Goal: Information Seeking & Learning: Learn about a topic

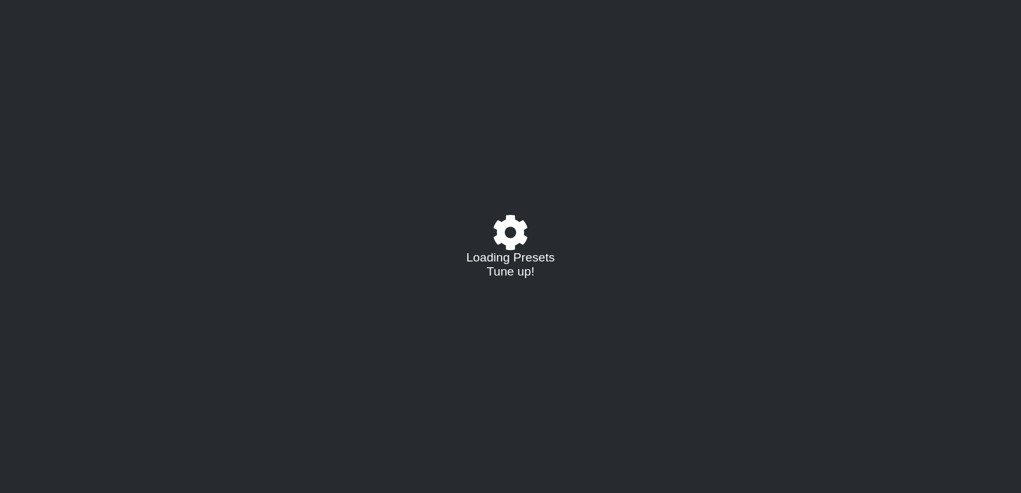
select select "/022314635340"
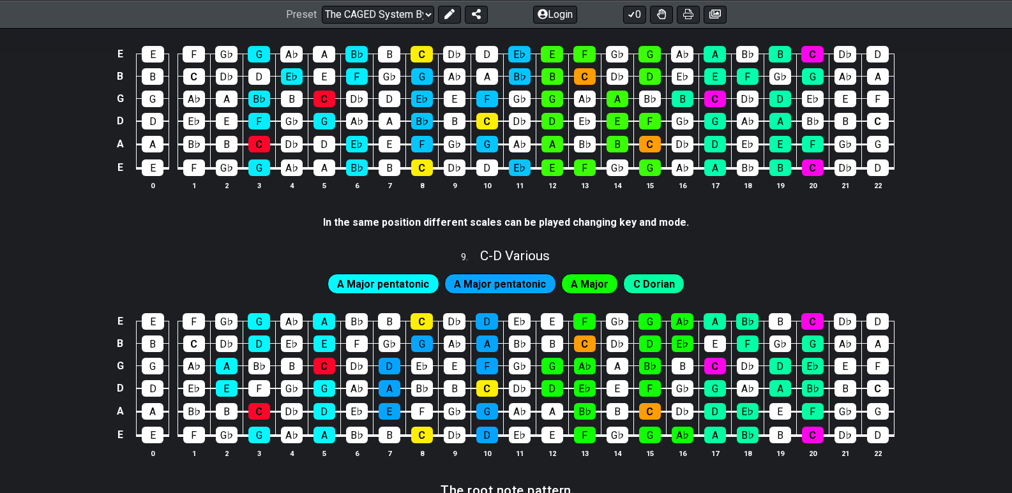
scroll to position [1468, 0]
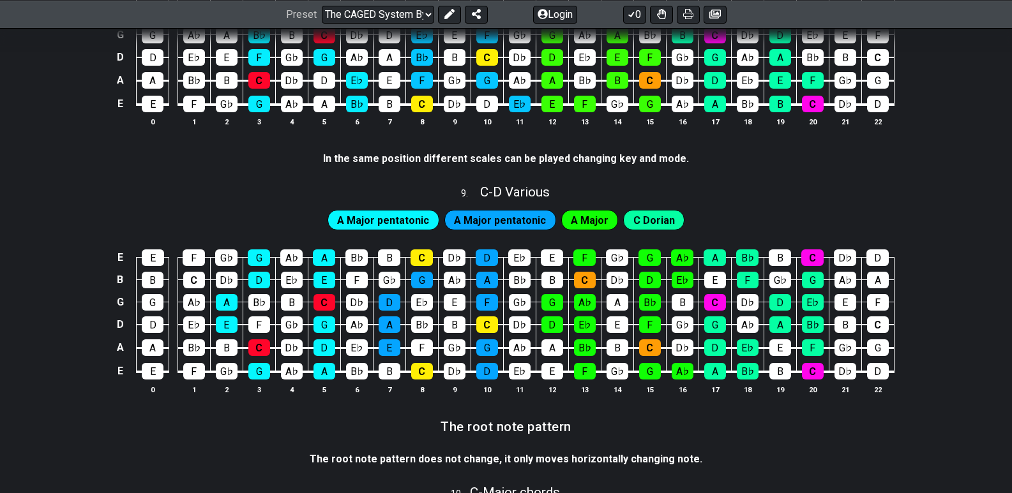
drag, startPoint x: 941, startPoint y: 149, endPoint x: 959, endPoint y: 91, distance: 61.0
click at [959, 91] on div "E E F G♭ G A♭ A B♭ B C D♭ D E♭ E F G♭ G A♭ A B♭ B C D♭ D B B C D♭ D E♭ E F G♭ G…" at bounding box center [506, 55] width 1012 height 179
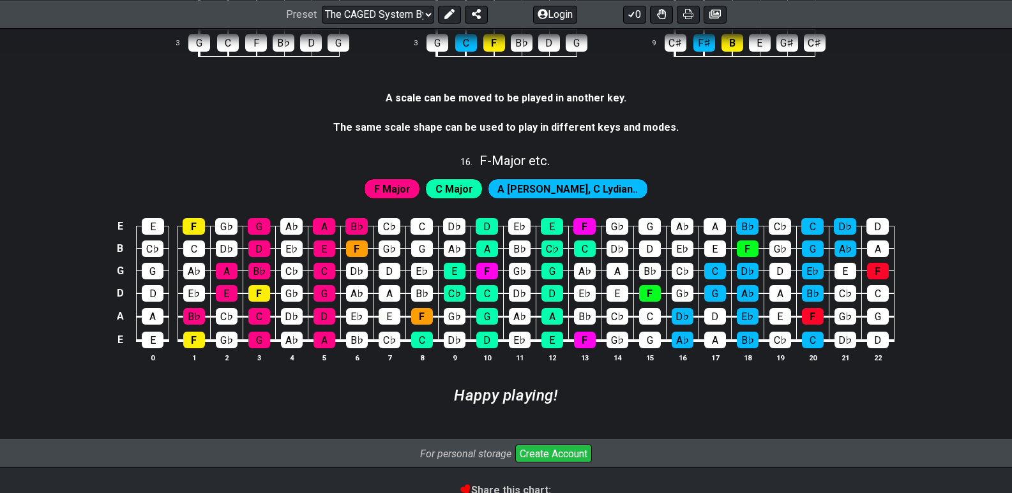
scroll to position [2778, 0]
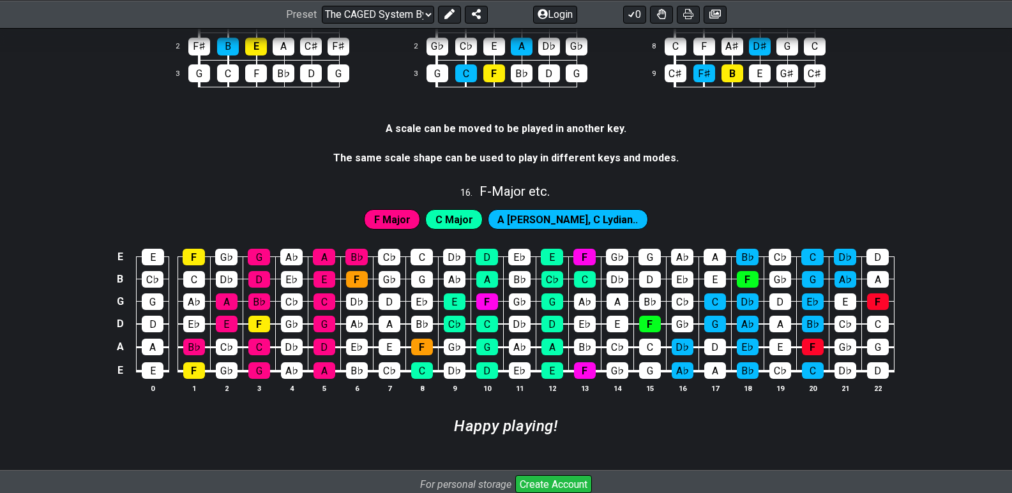
click at [469, 211] on span "C Major" at bounding box center [454, 220] width 38 height 19
drag, startPoint x: 456, startPoint y: 220, endPoint x: 449, endPoint y: 222, distance: 7.1
click at [455, 220] on div "C Major" at bounding box center [453, 219] width 57 height 20
click at [410, 220] on span "F Major" at bounding box center [392, 220] width 36 height 19
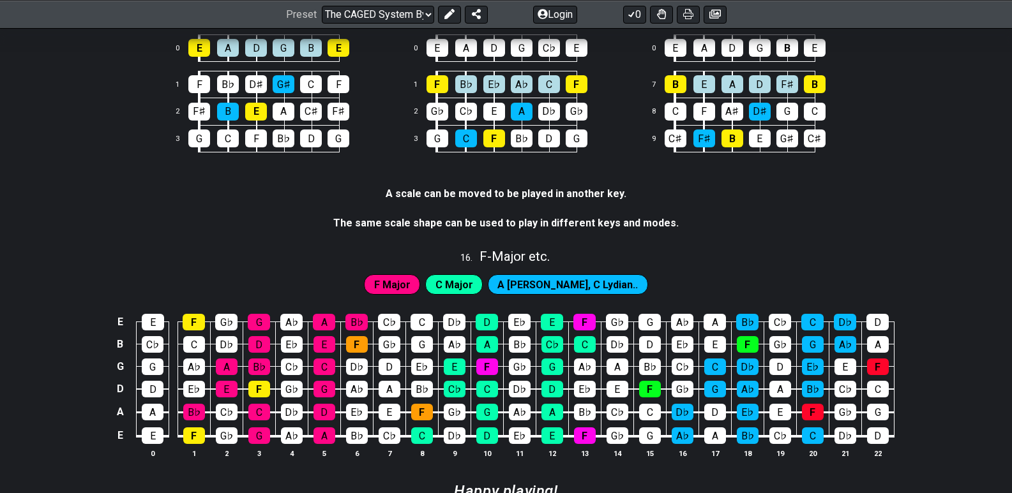
scroll to position [2714, 0]
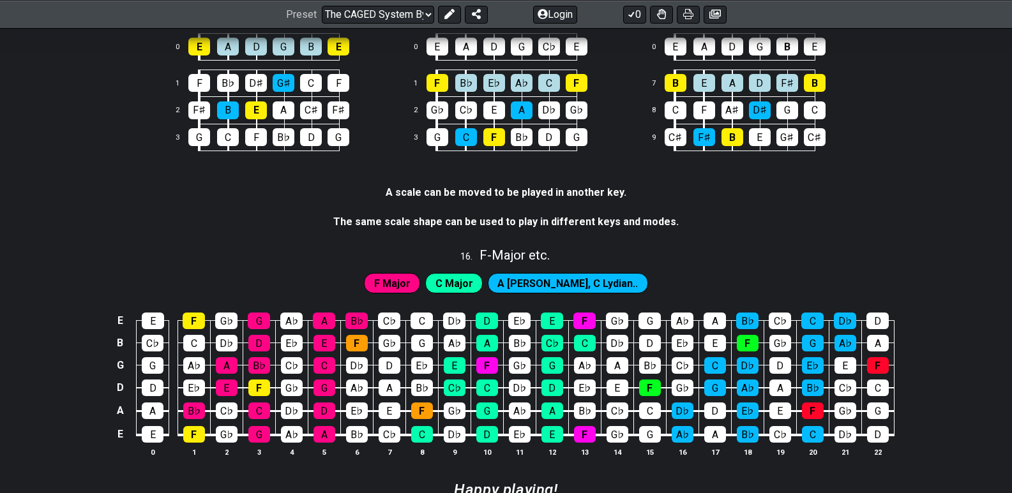
drag, startPoint x: 393, startPoint y: 192, endPoint x: 419, endPoint y: 192, distance: 26.8
click at [419, 192] on strong "A scale can be moved to be played in another key." at bounding box center [506, 192] width 241 height 12
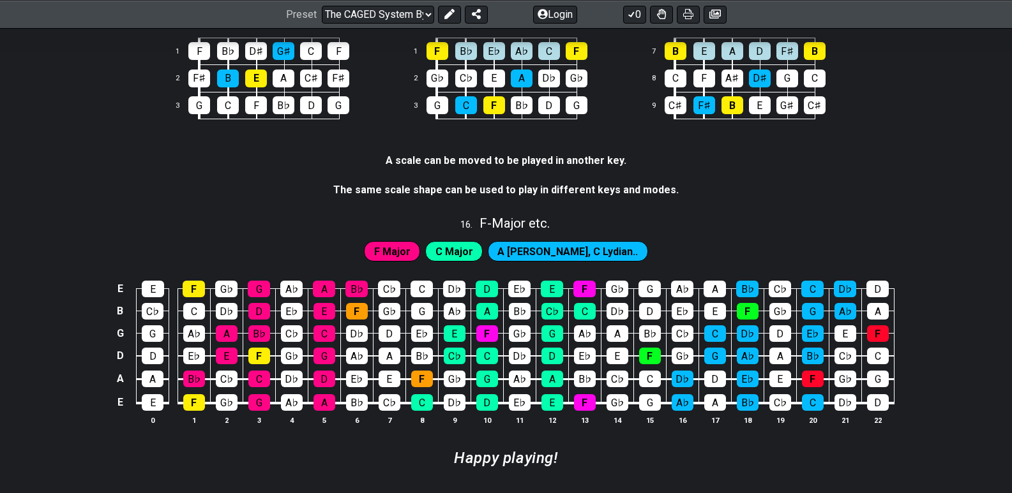
scroll to position [2778, 0]
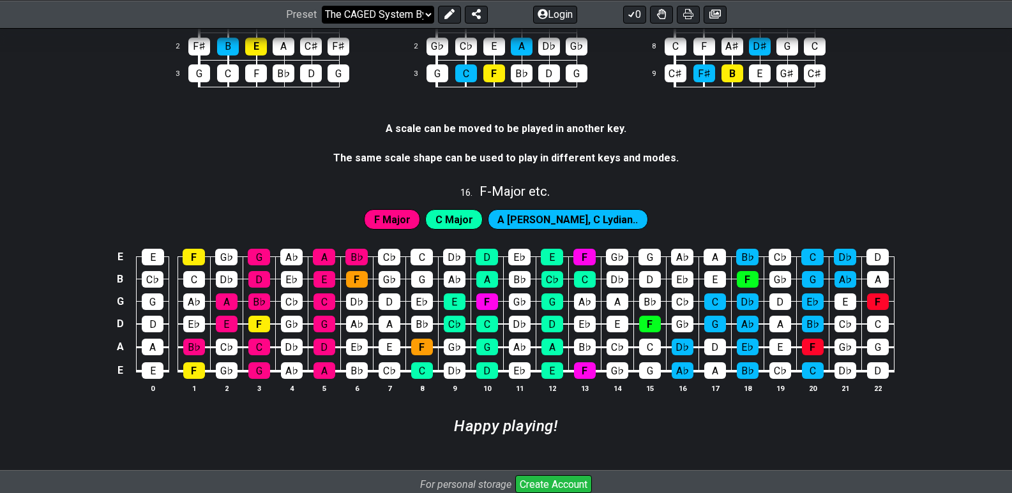
click at [425, 15] on select "Welcome to #fretflip! The CAGED System By Example Custom Preset Minor Pentatoni…" at bounding box center [378, 14] width 112 height 18
click at [903, 125] on section "A scale can be moved to be played in another key." at bounding box center [506, 131] width 1012 height 29
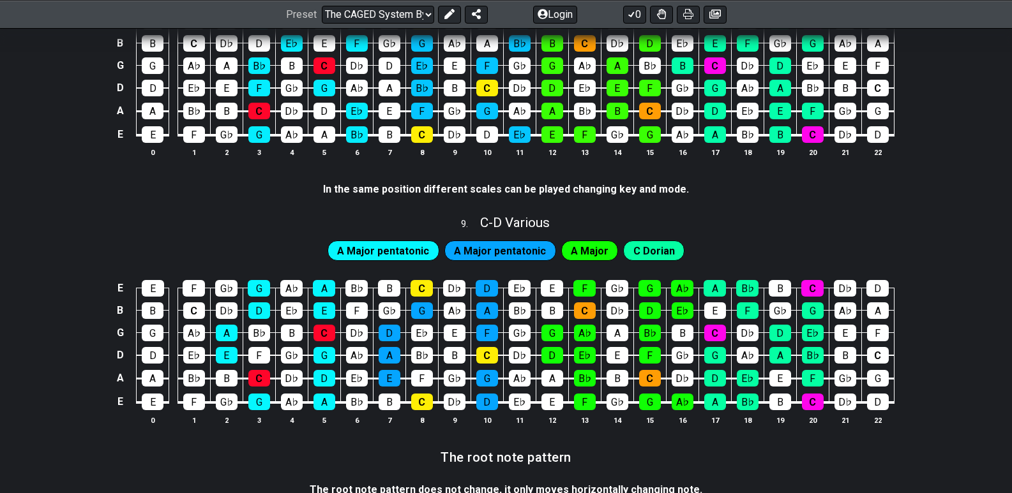
scroll to position [1118, 0]
